Goal: Transaction & Acquisition: Purchase product/service

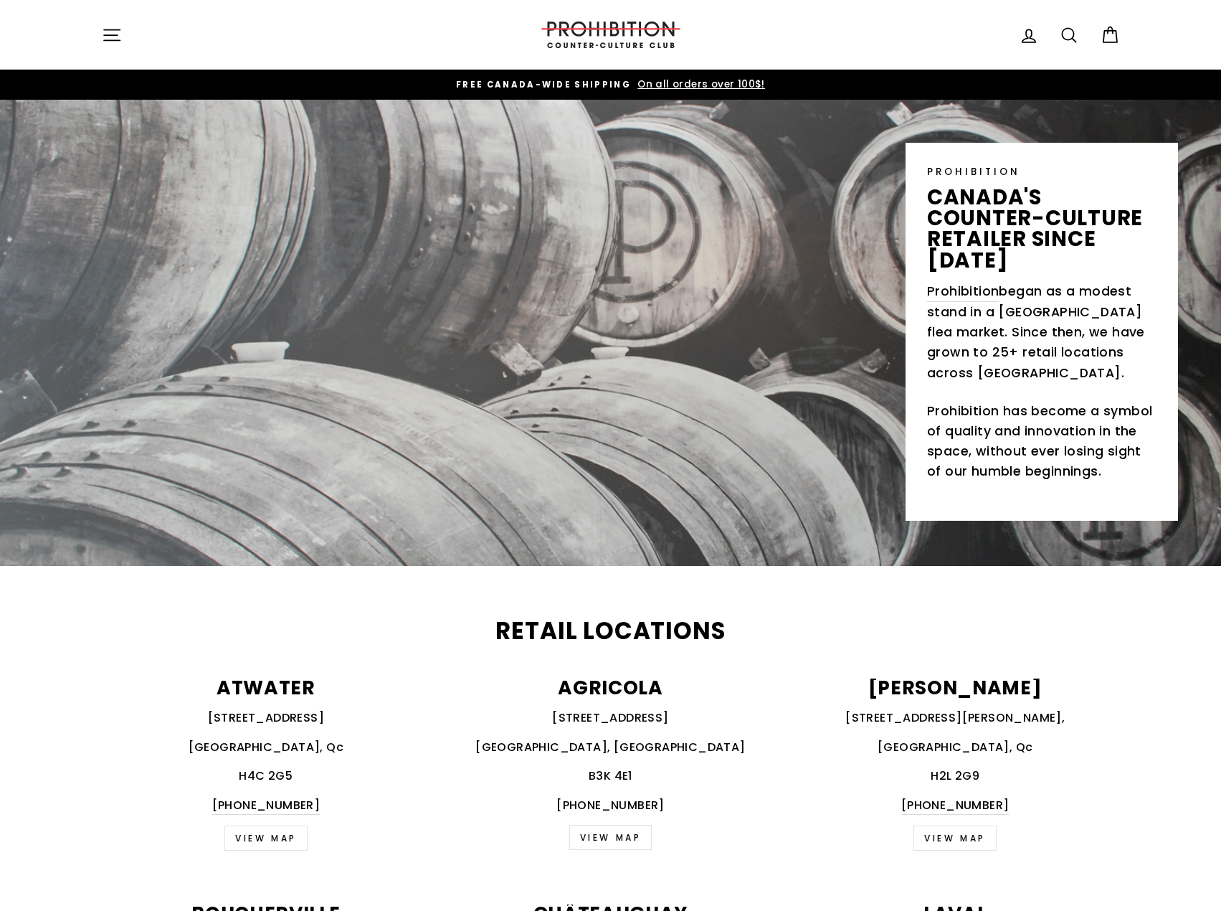
click at [127, 26] on button "Site navigation" at bounding box center [111, 34] width 37 height 31
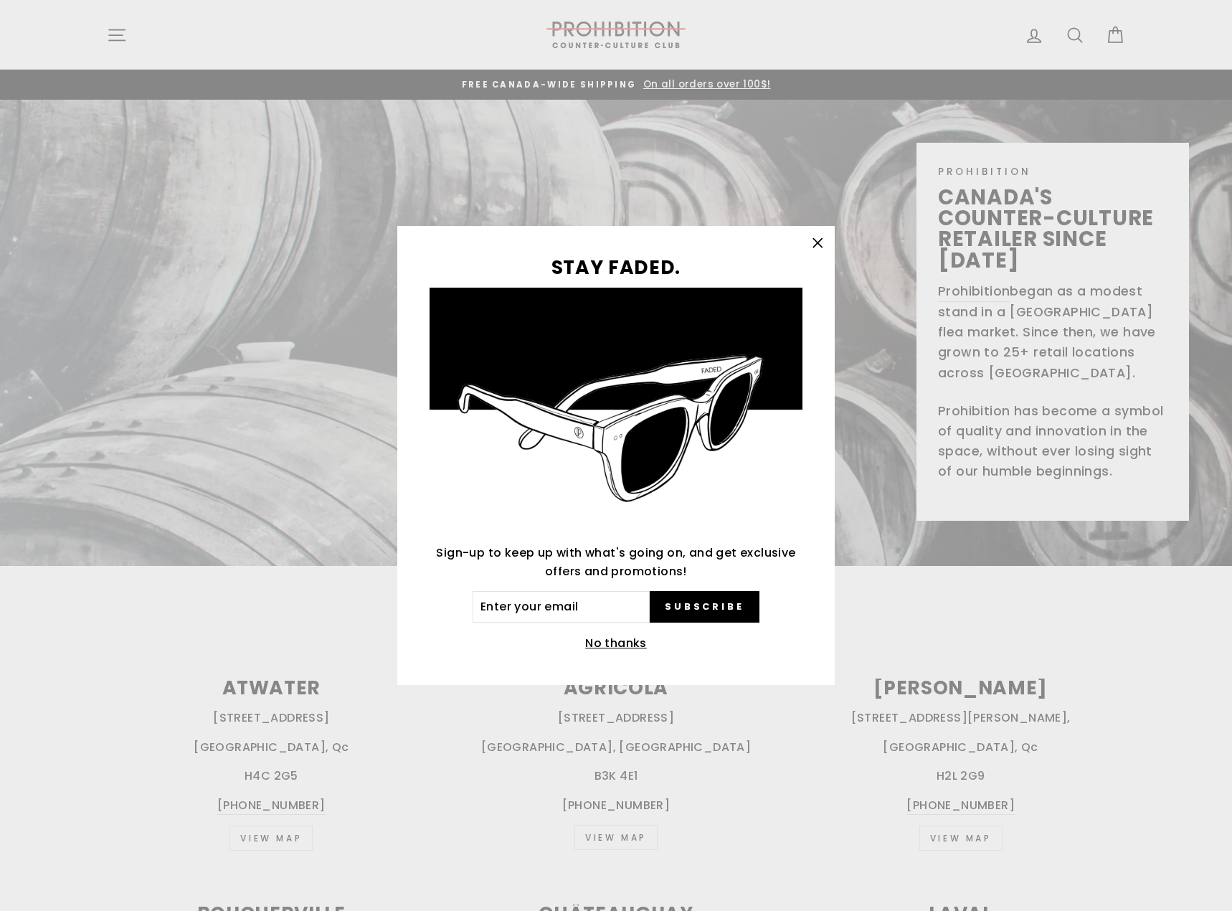
click at [123, 43] on div "STAY FADED. Sign-up to keep up with what's going on, and get exclusive offers a…" at bounding box center [616, 455] width 1232 height 911
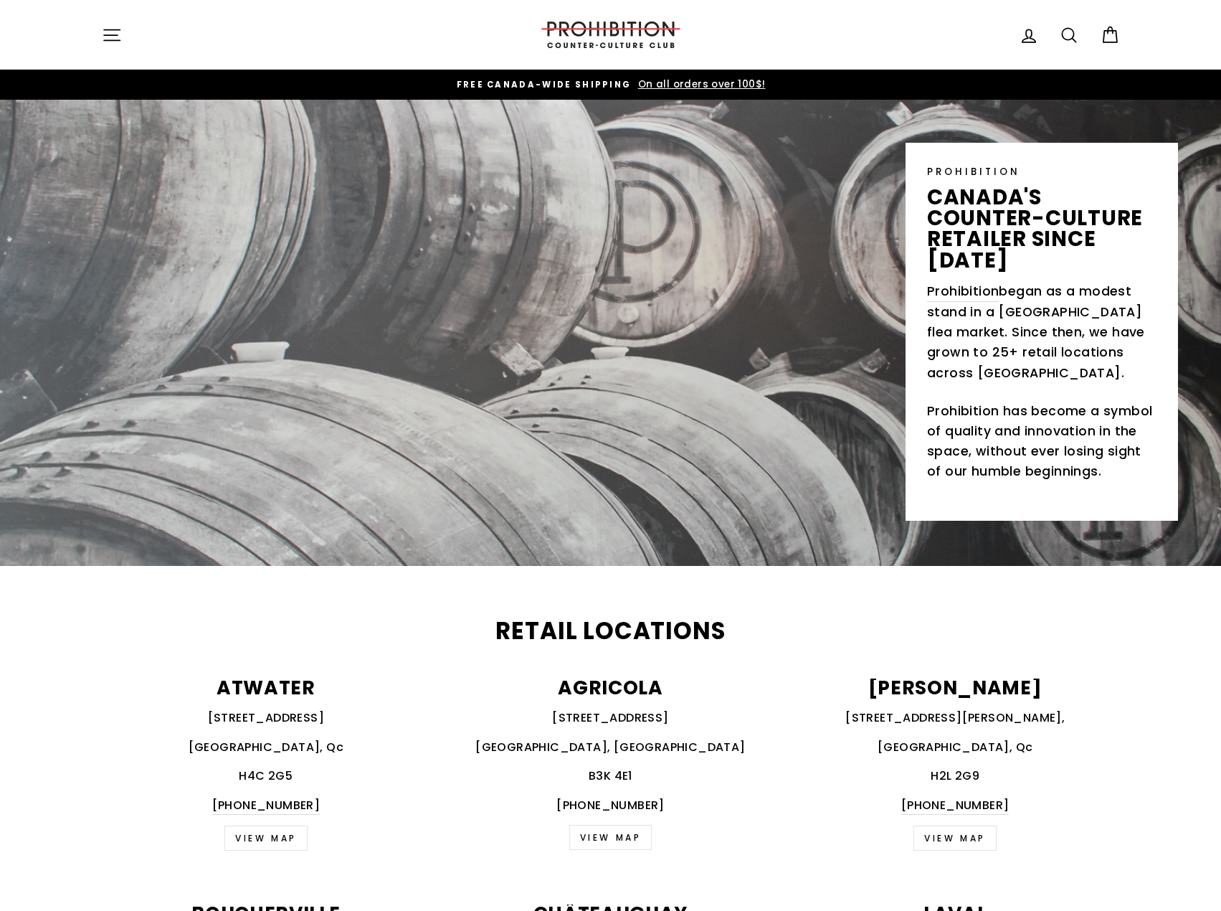
click at [118, 41] on icon "button" at bounding box center [112, 35] width 20 height 20
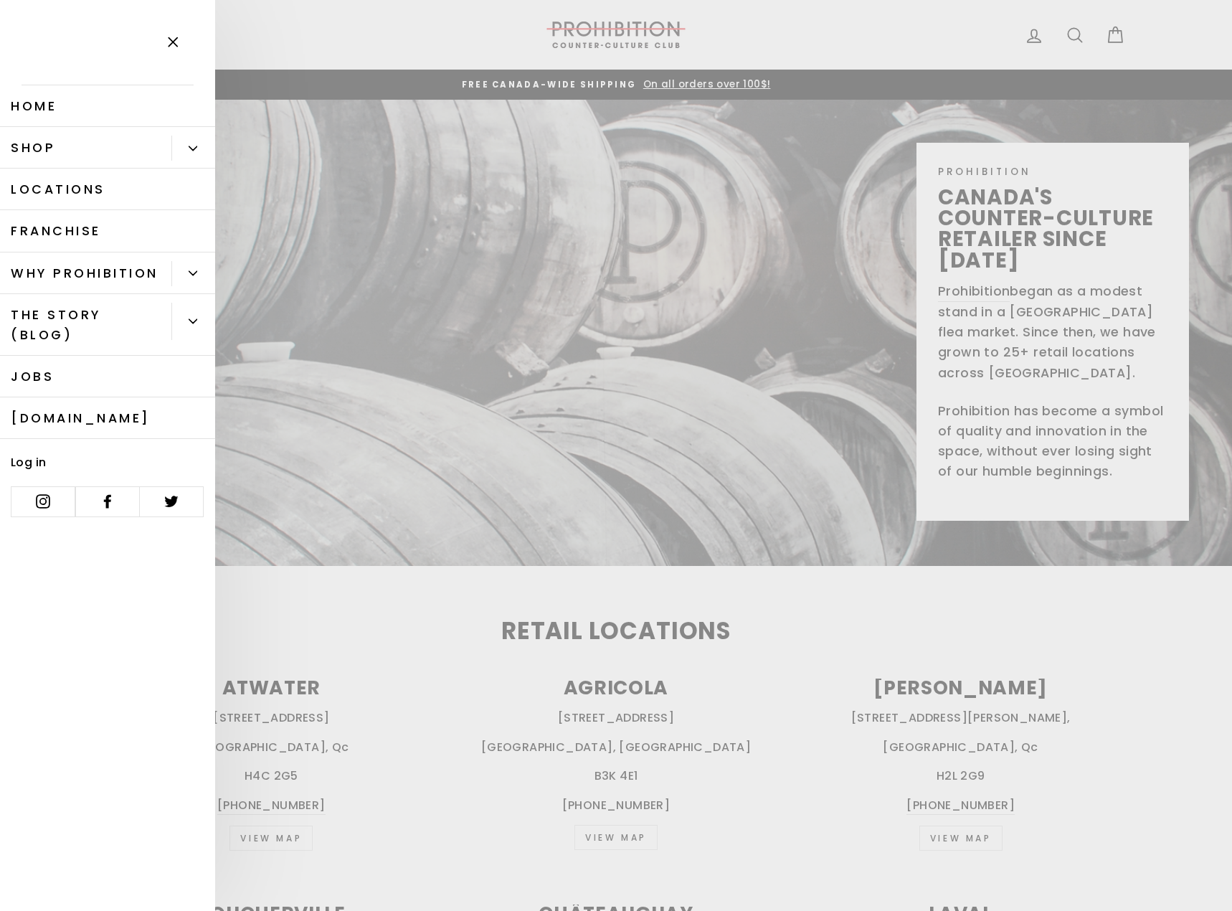
click at [194, 151] on icon "Primary" at bounding box center [193, 148] width 9 height 9
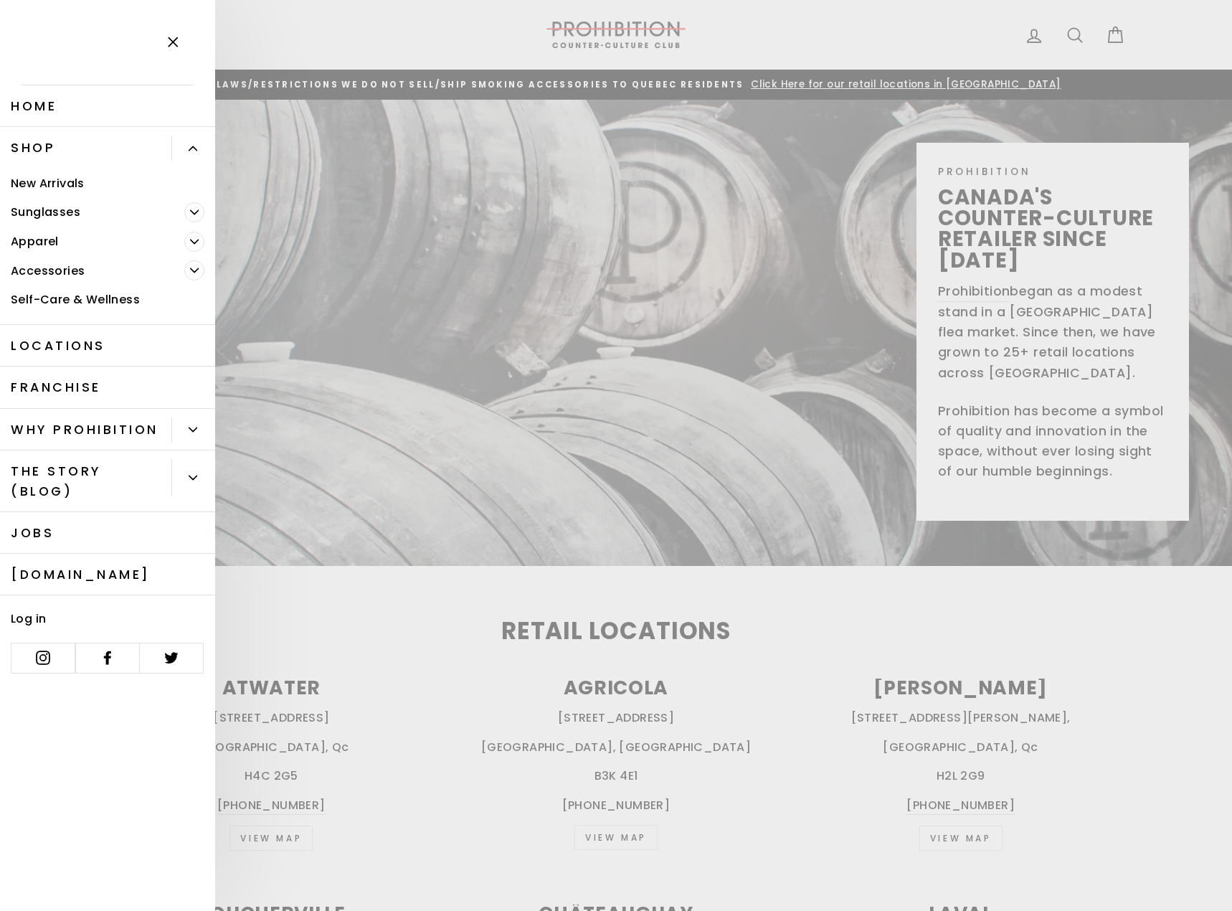
click at [184, 432] on button "Primary" at bounding box center [193, 429] width 44 height 25
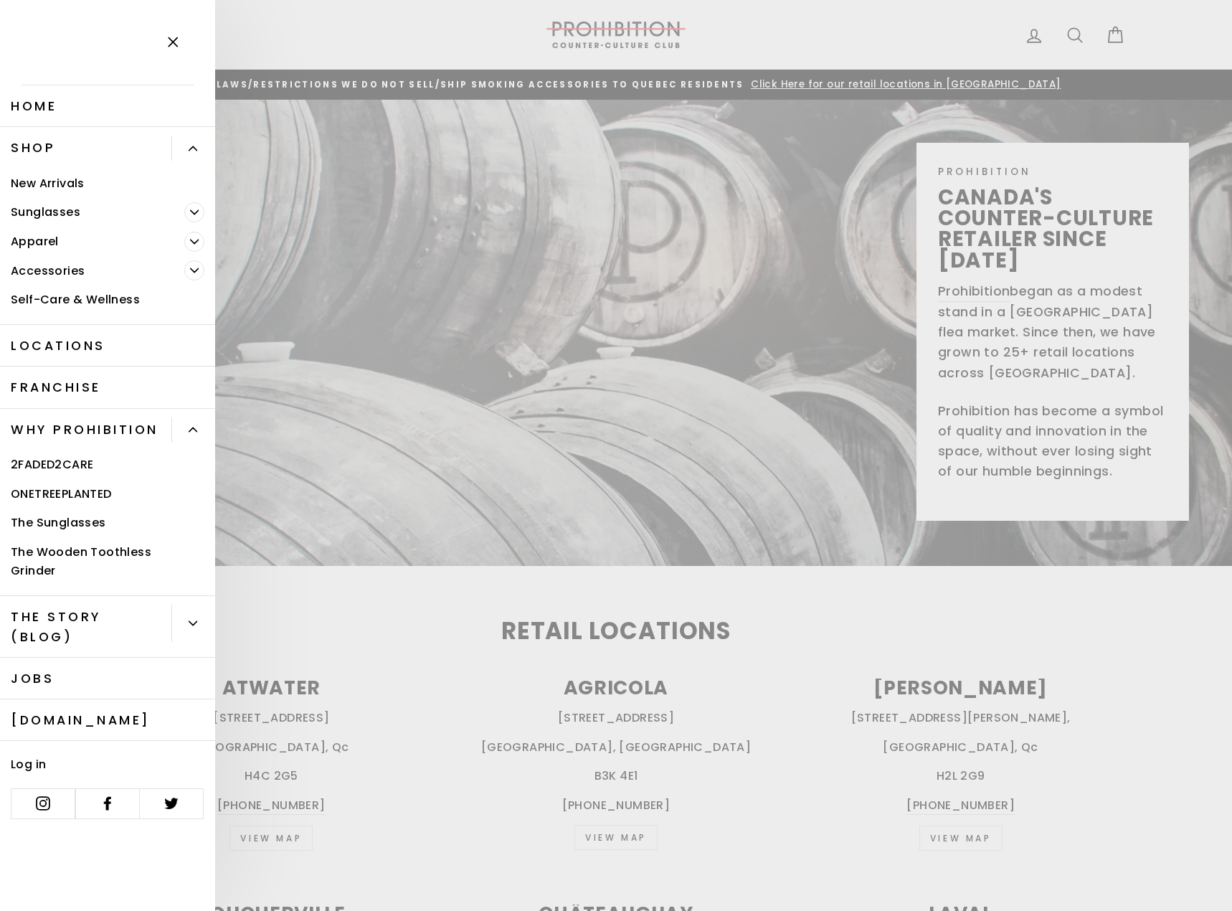
click at [184, 432] on button "Primary" at bounding box center [193, 429] width 44 height 25
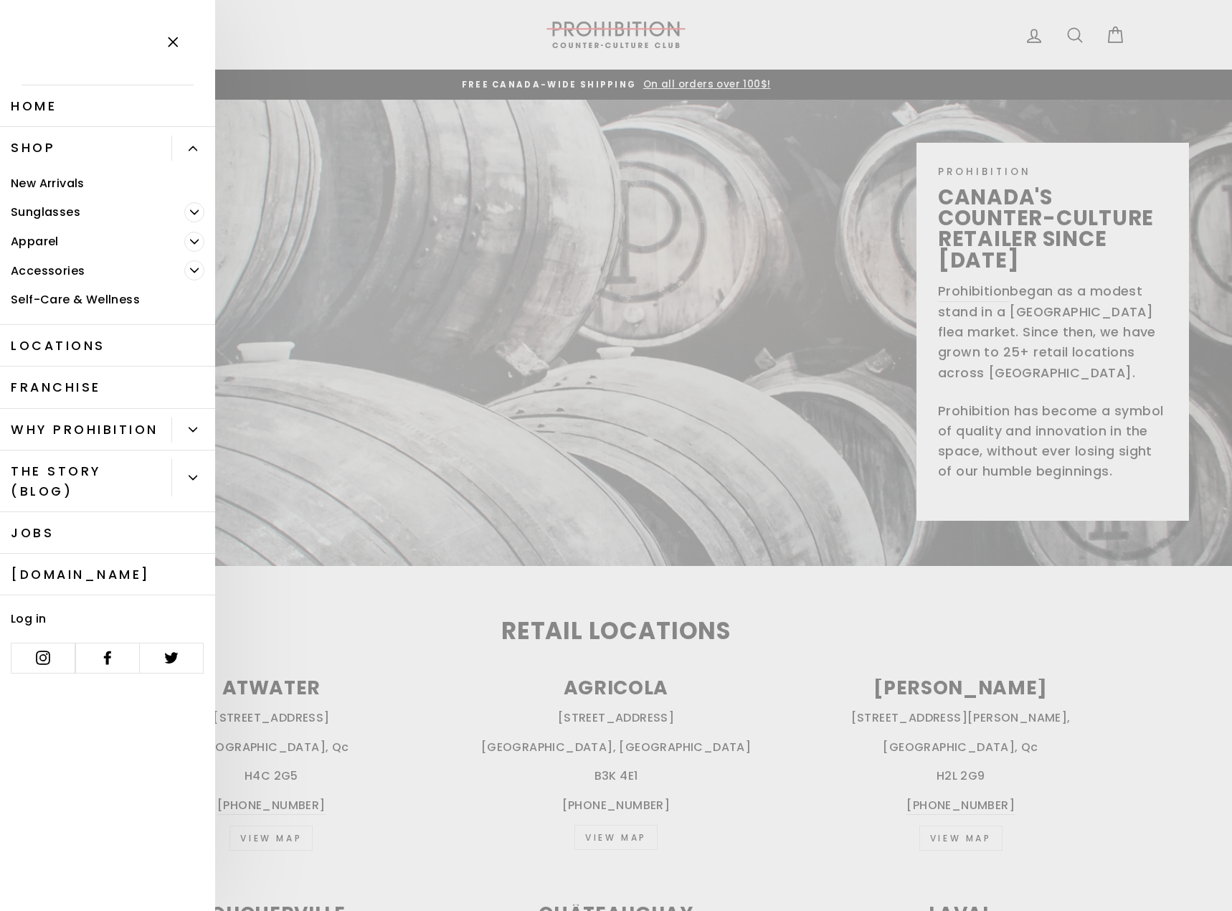
click at [27, 181] on link "New Arrivals" at bounding box center [107, 183] width 215 height 29
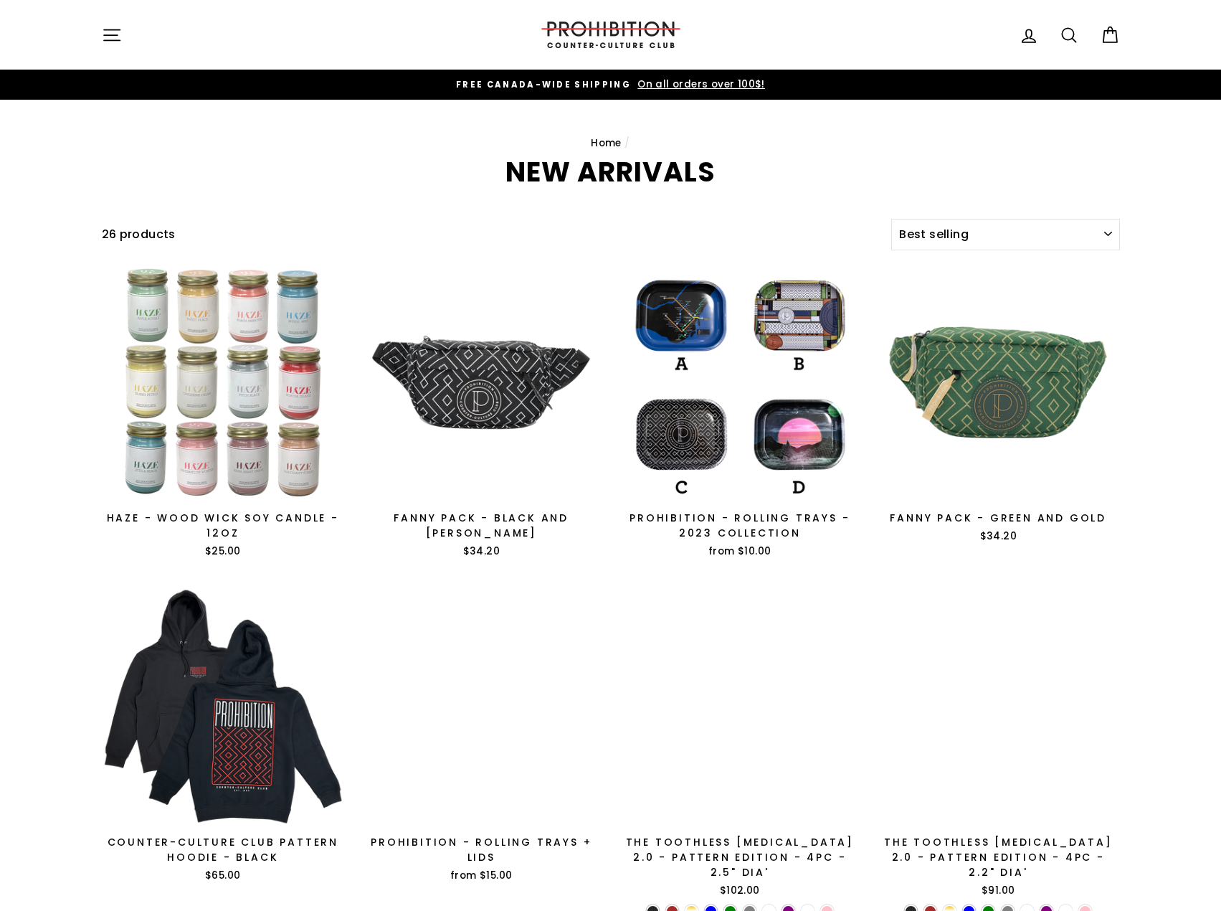
select select "best-selling"
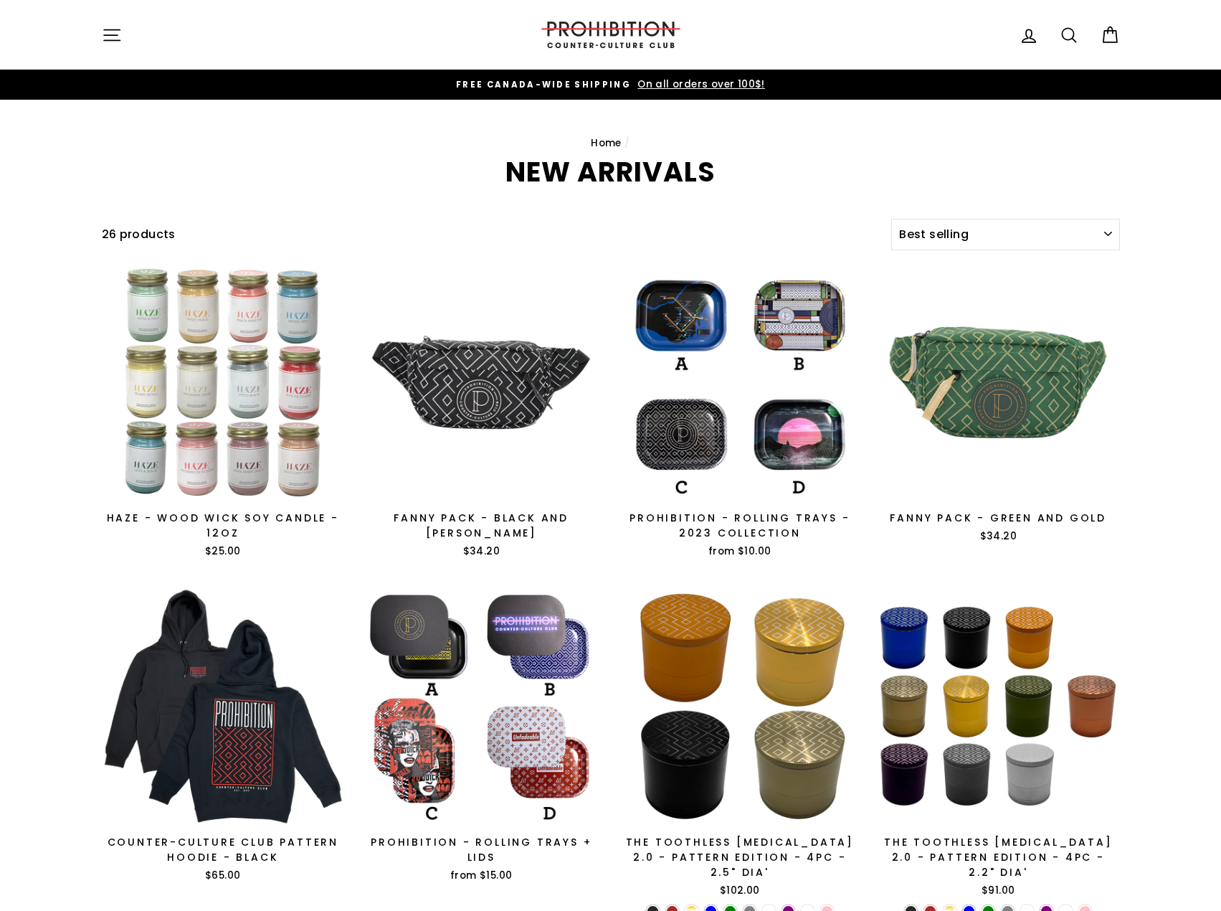
click at [100, 39] on button "Site navigation" at bounding box center [111, 34] width 37 height 31
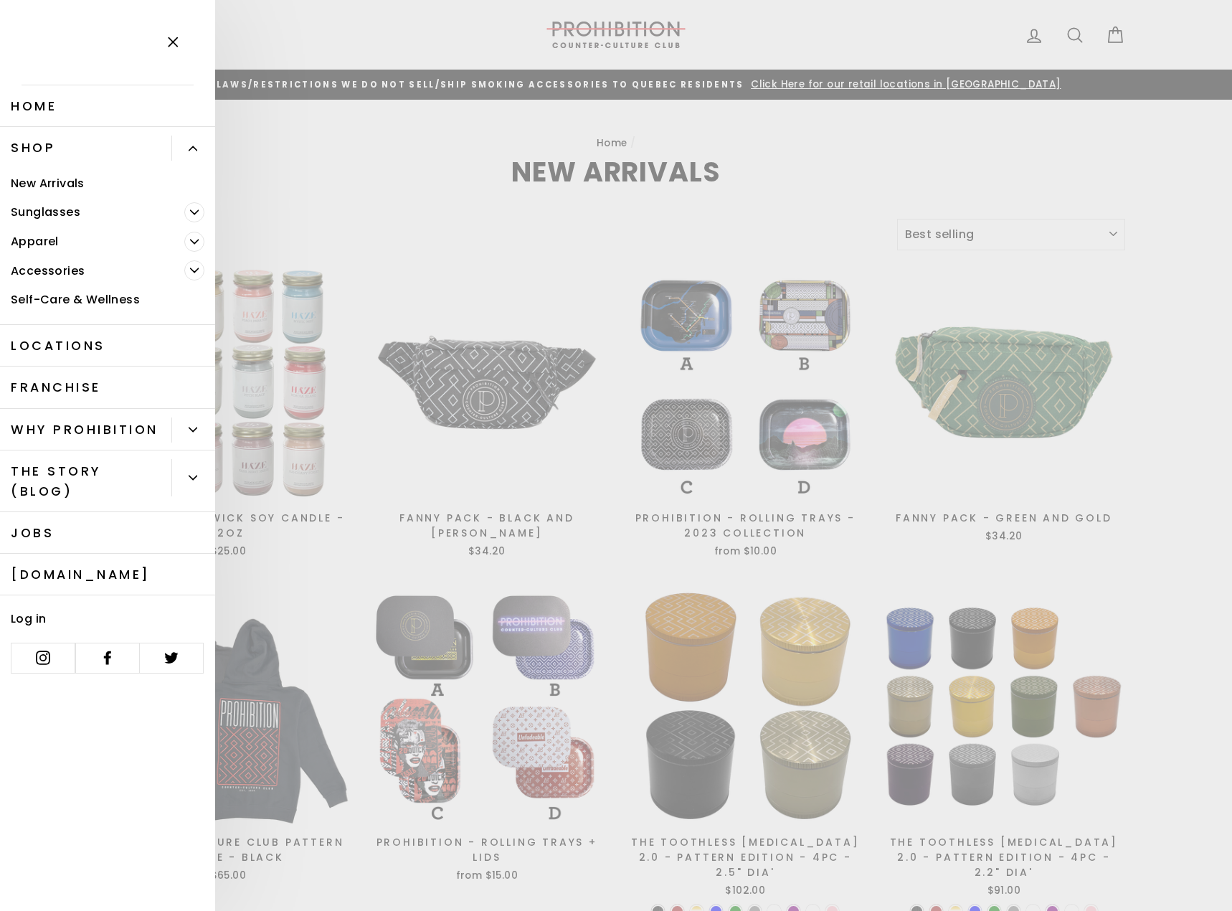
click at [192, 270] on icon "Primary" at bounding box center [195, 271] width 8 height 4
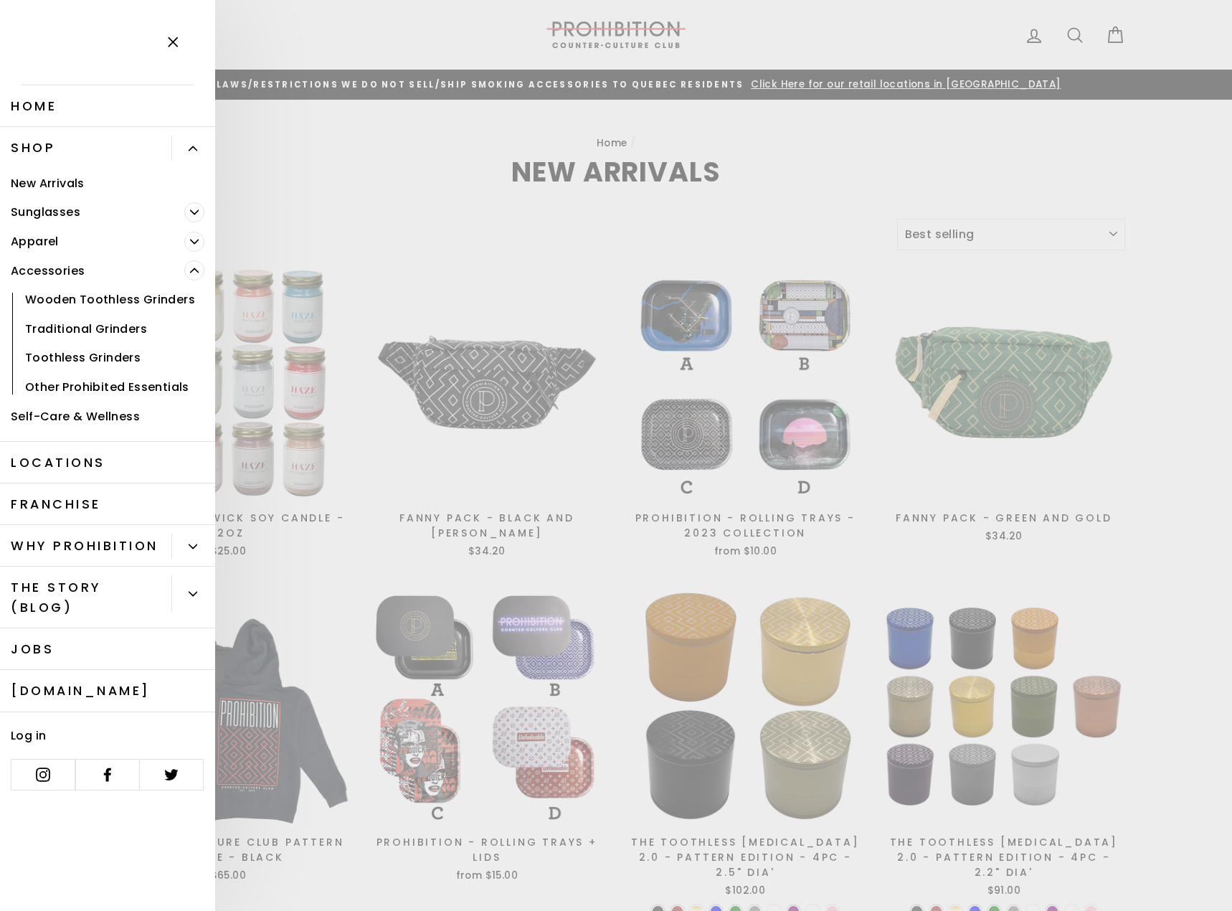
click at [124, 389] on link "Other Prohibited Essentials" at bounding box center [107, 386] width 215 height 29
